Goal: Use online tool/utility

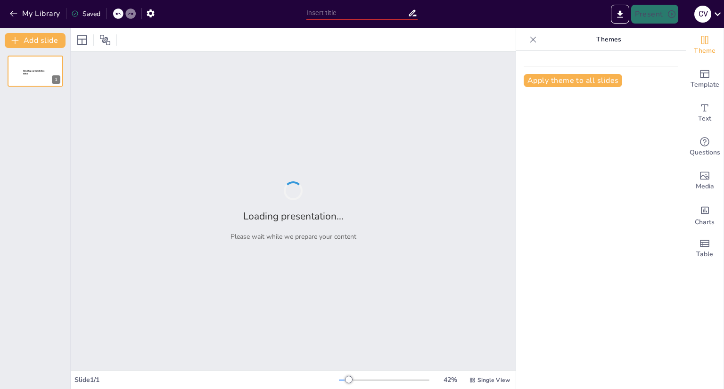
type input "Personeelsvergadering: Effectieve Communicatie en Samenwerking"
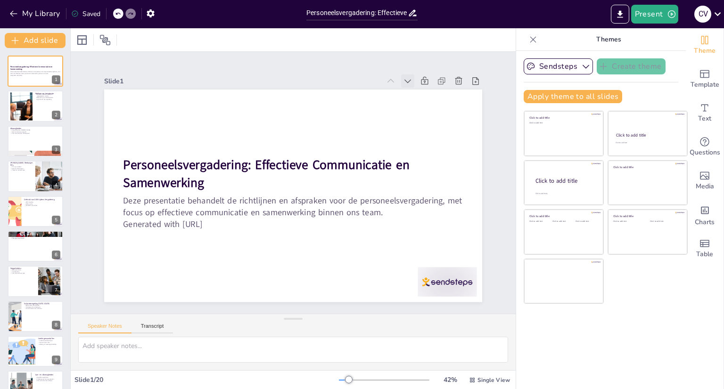
click at [413, 89] on icon at bounding box center [418, 94] width 10 height 10
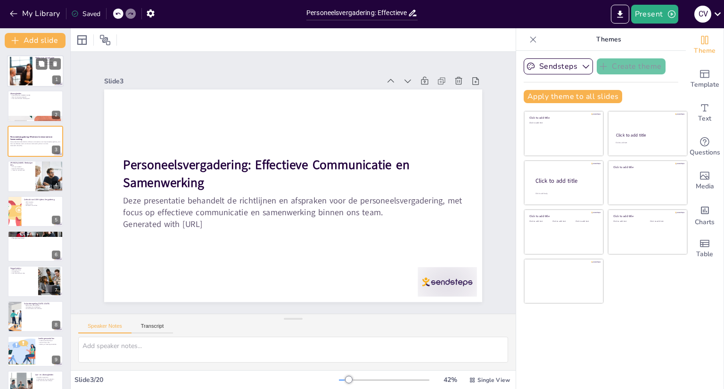
click at [34, 76] on div at bounding box center [35, 71] width 57 height 32
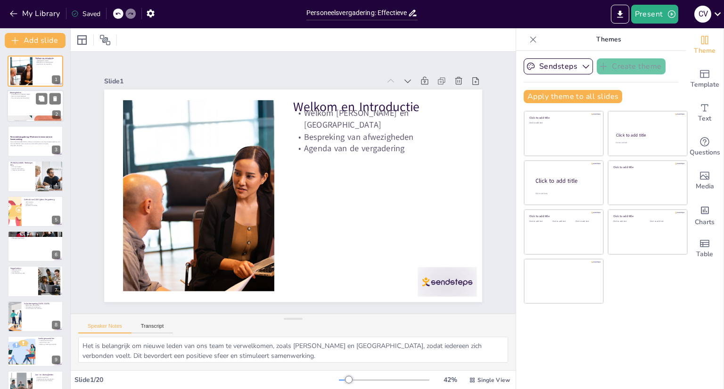
click at [21, 109] on div at bounding box center [35, 107] width 57 height 32
type textarea "Het is belangrijk om te weten wie er afwezig is, zodat we de verantwoordelijkhe…"
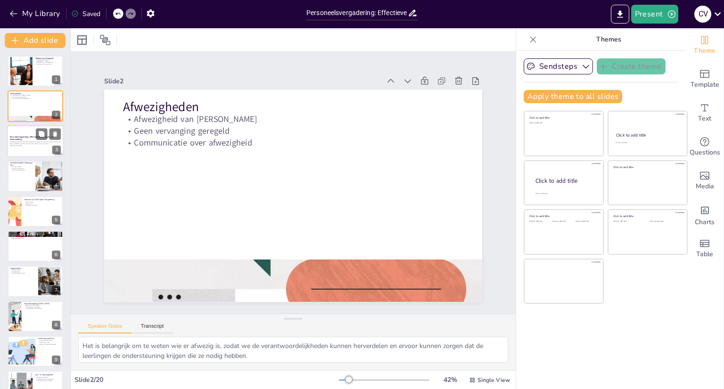
click at [26, 137] on strong "Personeelsvergadering: Effectieve Communicatie en Samenwerking" at bounding box center [31, 137] width 43 height 5
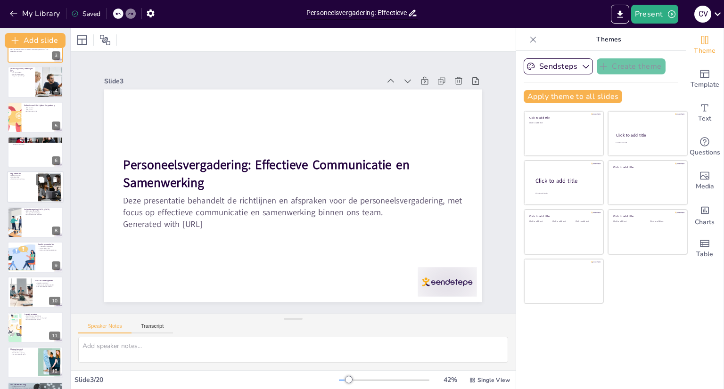
click at [21, 179] on p "Communicatie van data" at bounding box center [22, 180] width 25 height 2
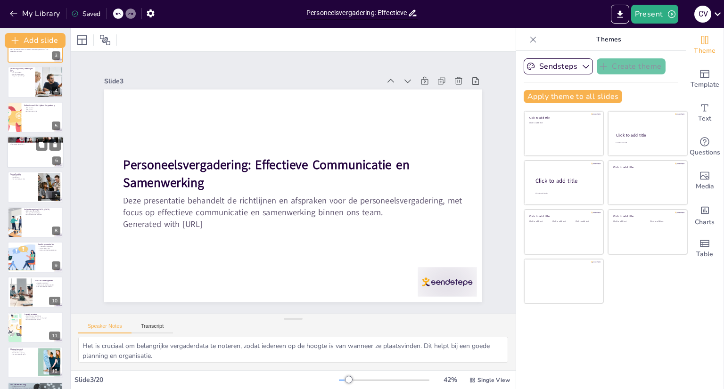
scroll to position [63, 0]
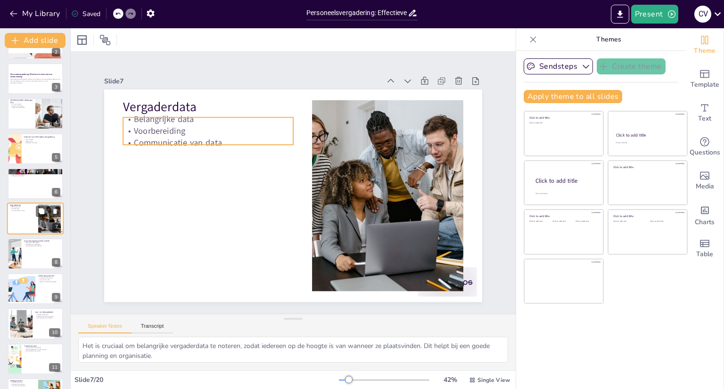
click at [23, 210] on p "Communicatie van data" at bounding box center [22, 211] width 25 height 2
click at [28, 255] on div at bounding box center [35, 254] width 57 height 32
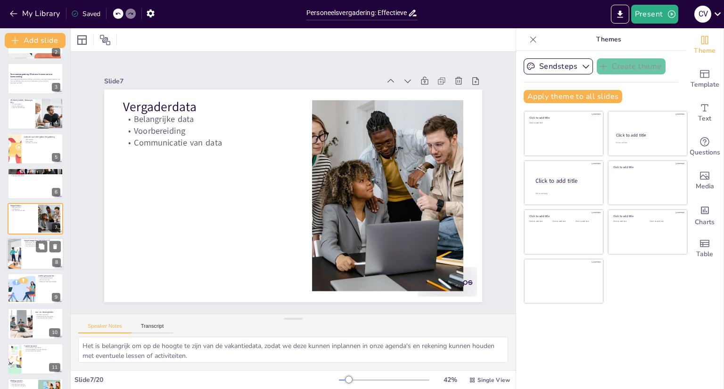
scroll to position [98, 0]
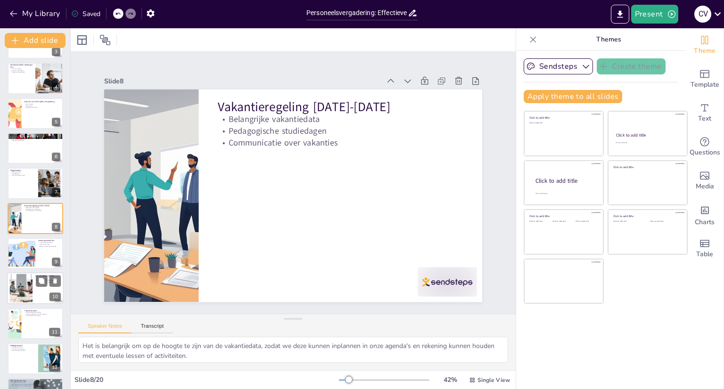
click at [24, 281] on div at bounding box center [21, 288] width 51 height 29
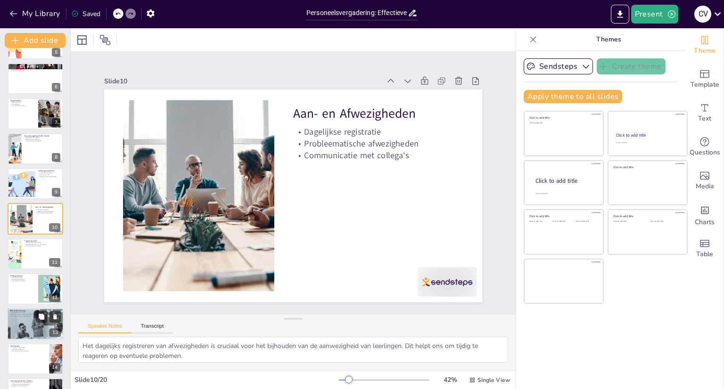
click at [30, 317] on div at bounding box center [35, 324] width 102 height 32
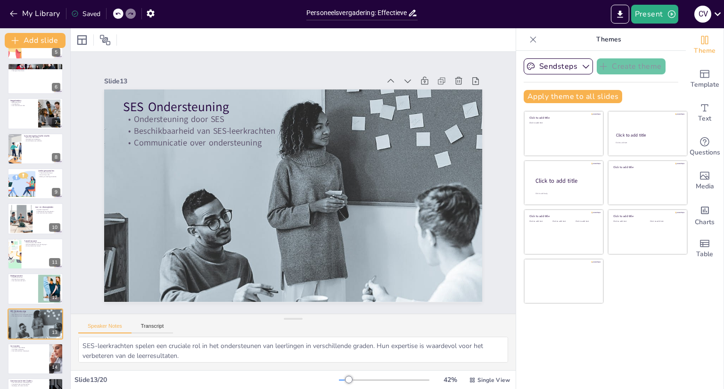
scroll to position [273, 0]
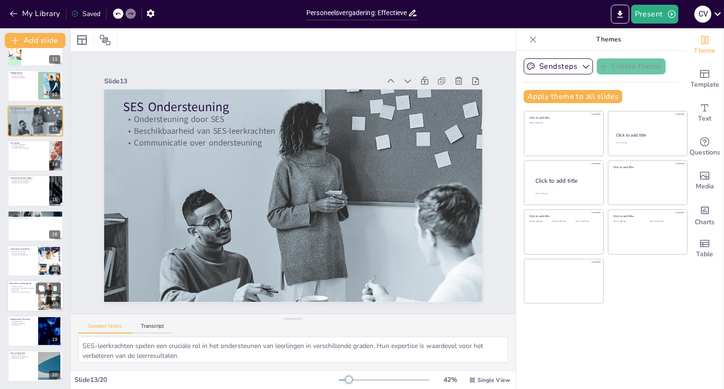
click at [31, 311] on div at bounding box center [35, 297] width 57 height 32
type textarea "Het hebben van duidelijke afspraken voor vervangingen is cruciaal. Dit zorgt er…"
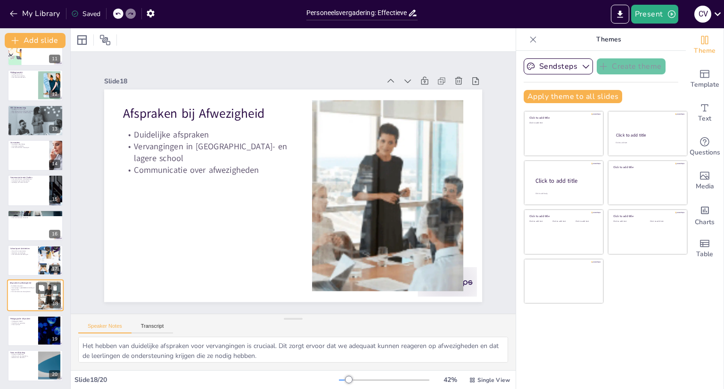
scroll to position [371, 0]
